Goal: Task Accomplishment & Management: Complete application form

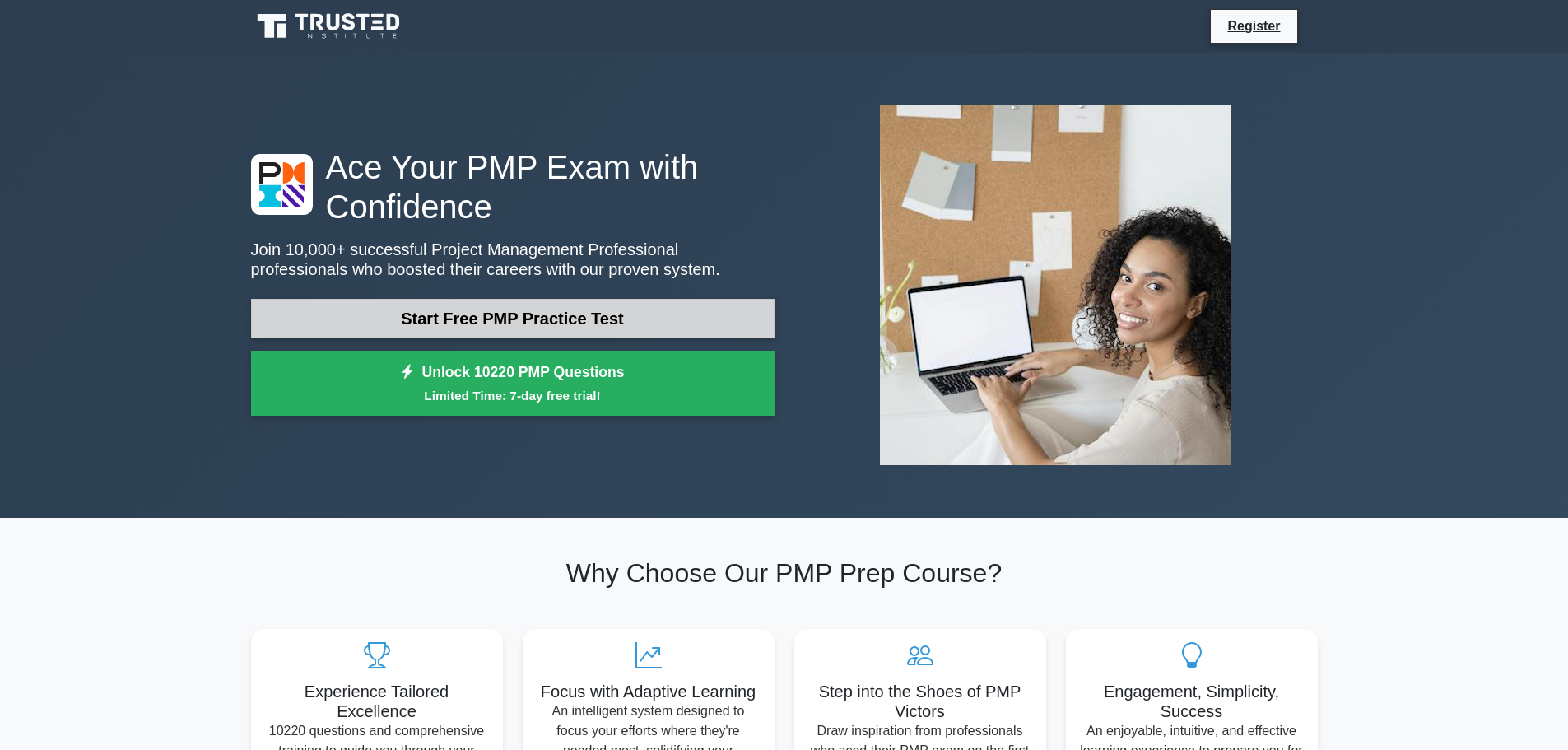
click at [530, 320] on link "Start Free PMP Practice Test" at bounding box center [512, 319] width 523 height 40
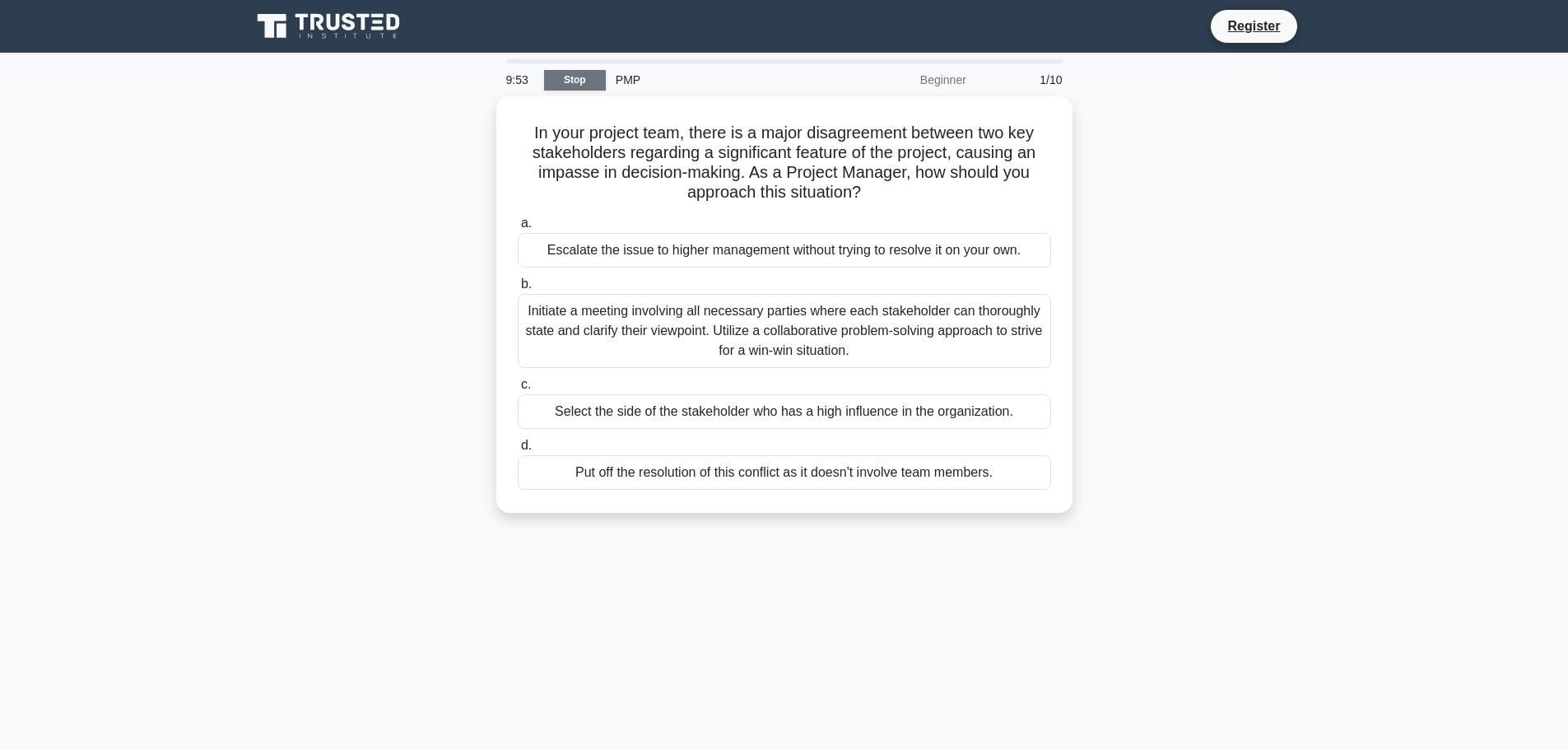
click at [572, 78] on link "Stop" at bounding box center [575, 80] width 61 height 21
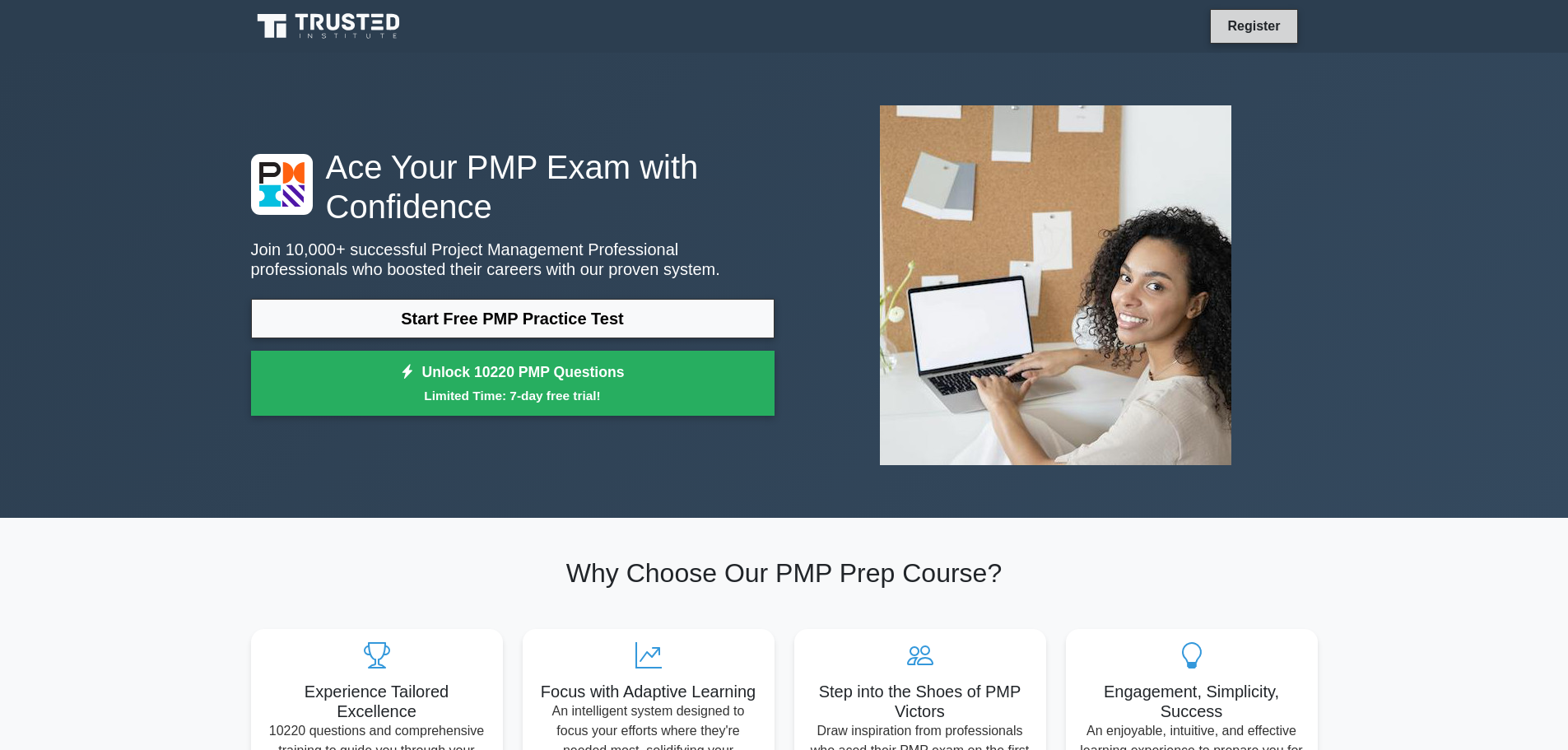
click at [1237, 32] on link "Register" at bounding box center [1252, 26] width 72 height 21
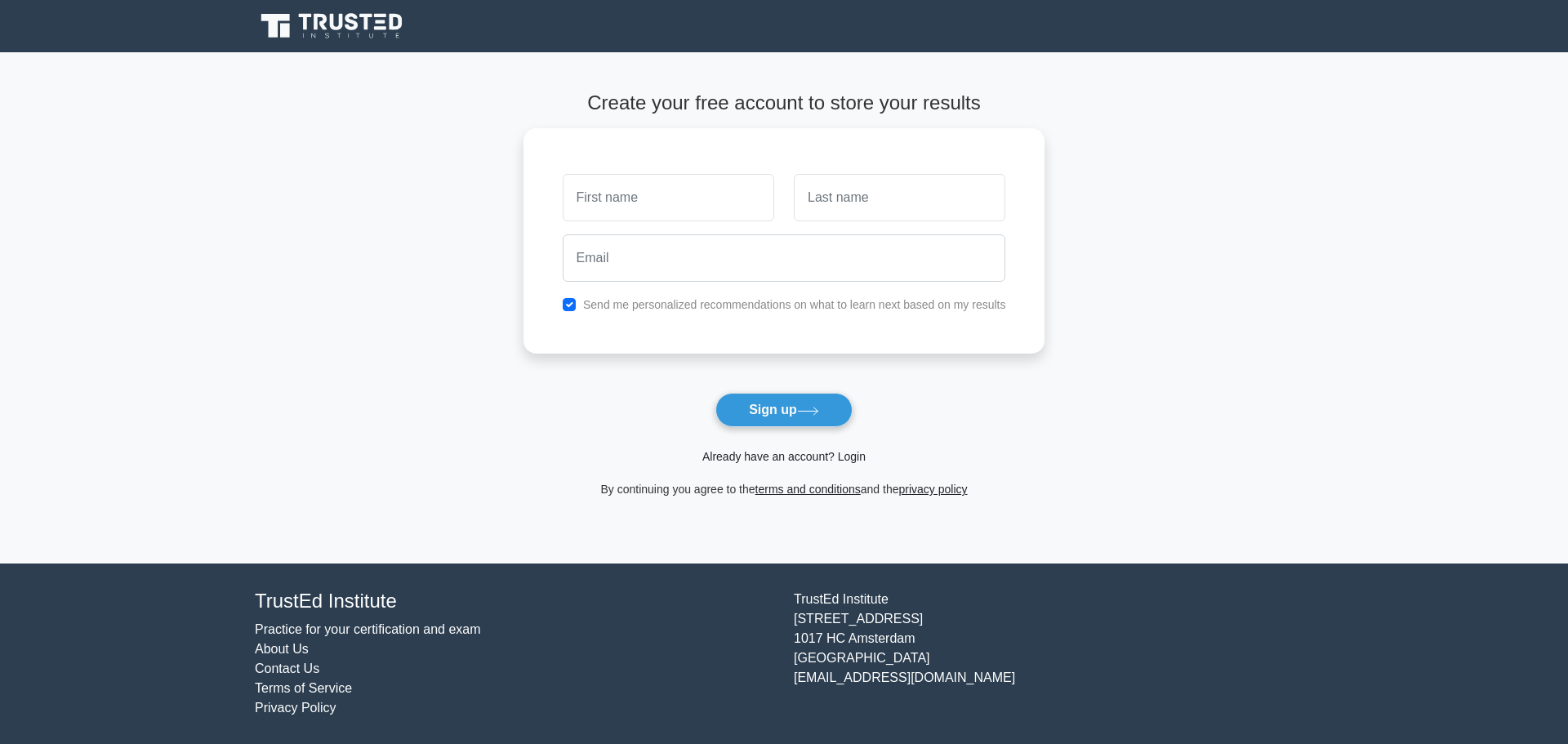
drag, startPoint x: 788, startPoint y: 454, endPoint x: 777, endPoint y: 454, distance: 11.0
click at [785, 454] on link "Already have an account? Login" at bounding box center [784, 455] width 163 height 13
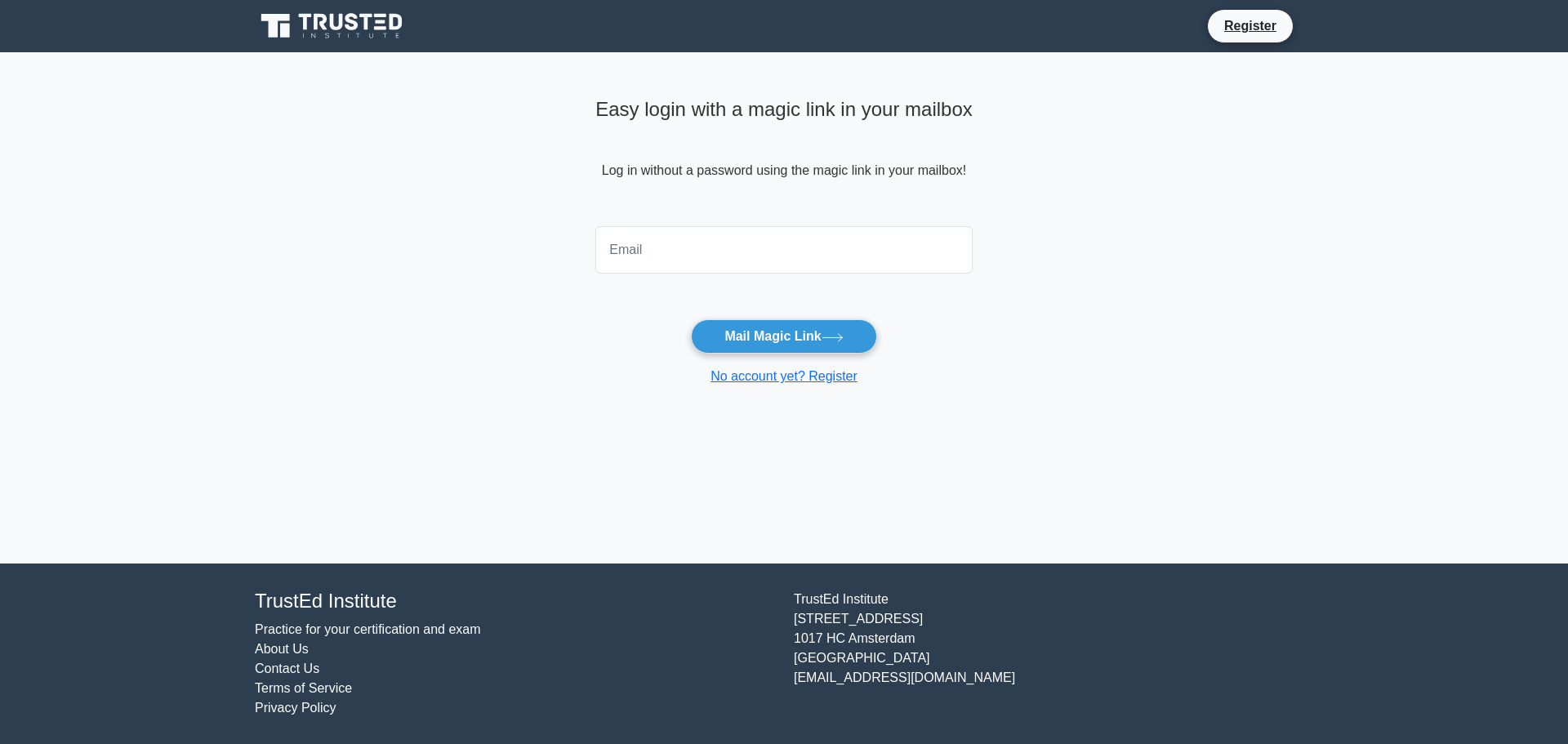
click at [680, 252] on input "email" at bounding box center [784, 249] width 377 height 47
type input "[EMAIL_ADDRESS][DOMAIN_NAME]"
click at [803, 341] on button "Mail Magic Link" at bounding box center [784, 336] width 186 height 34
click at [605, 250] on input "msajidhaleel@gmail.com" at bounding box center [784, 249] width 377 height 47
drag, startPoint x: 962, startPoint y: 360, endPoint x: 943, endPoint y: 360, distance: 19.0
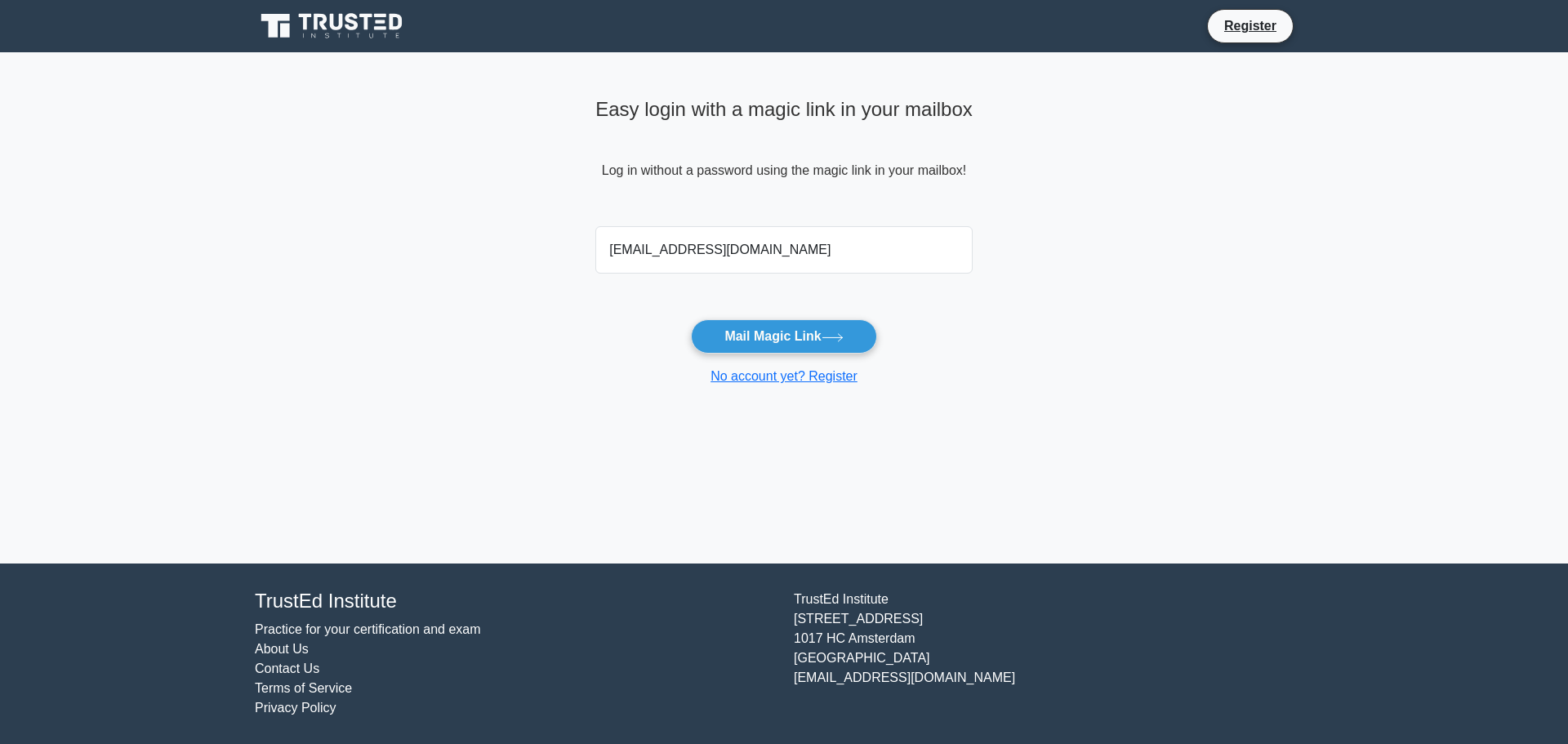
click at [962, 360] on form "msajidhaleel@gmail.com Mail Magic Link No account yet? Register" at bounding box center [784, 303] width 377 height 167
click at [788, 338] on button "Mail Magic Link" at bounding box center [784, 336] width 186 height 34
